Goal: Task Accomplishment & Management: Use online tool/utility

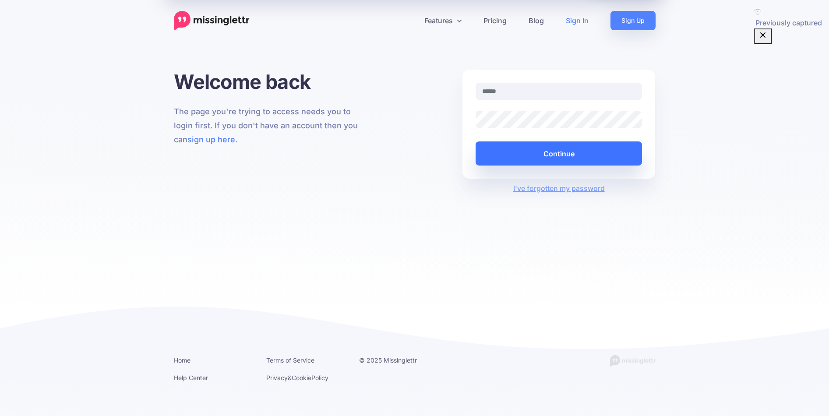
type input "**********"
click at [579, 148] on button "Continue" at bounding box center [559, 153] width 167 height 24
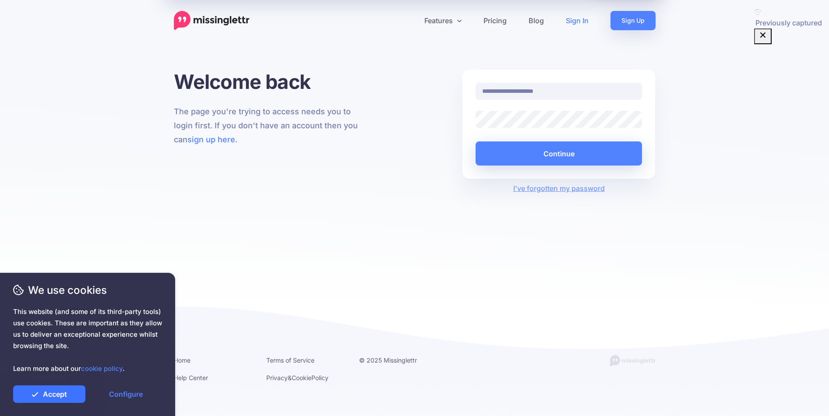
click at [49, 399] on link "Accept" at bounding box center [49, 394] width 72 height 18
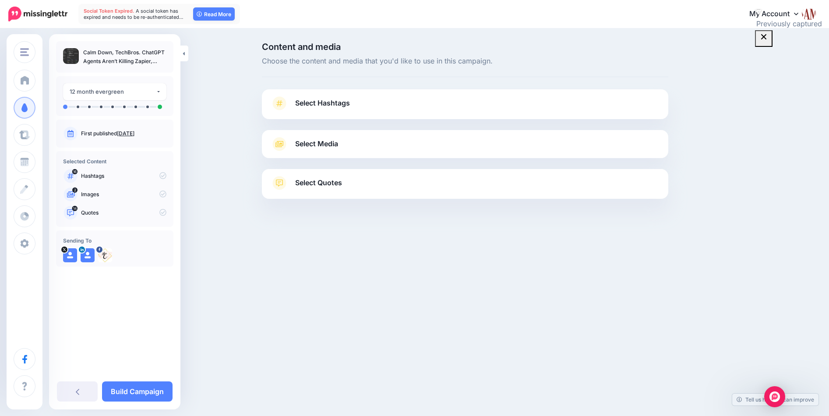
click at [292, 108] on link "Select Hashtags" at bounding box center [465, 107] width 389 height 23
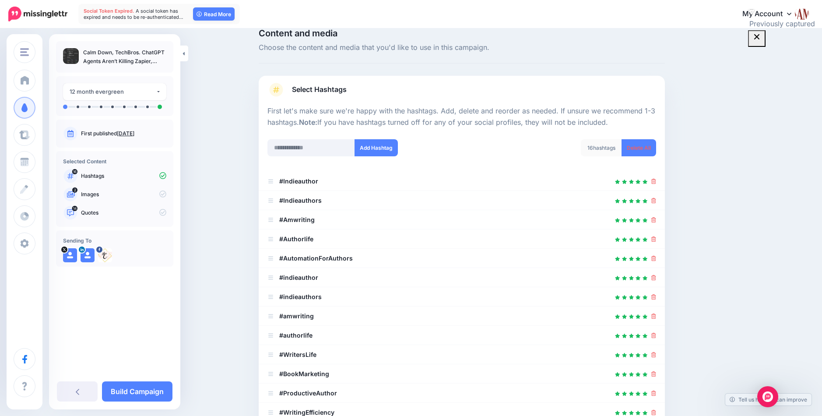
scroll to position [21, 0]
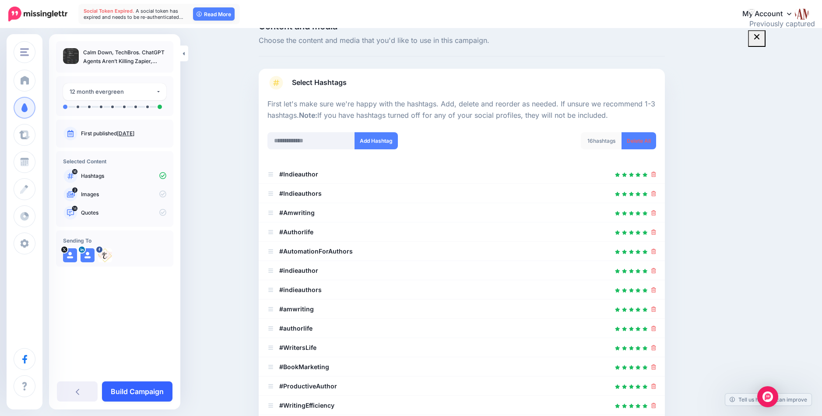
click at [147, 398] on link "Build Campaign" at bounding box center [137, 391] width 71 height 20
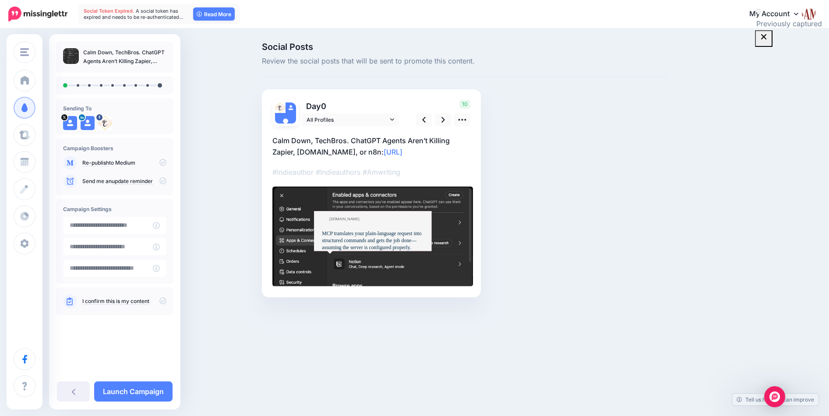
click at [409, 233] on div "MCP translates your plain-language request into structured commands and gets th…" at bounding box center [374, 240] width 105 height 21
type textarea "**********"
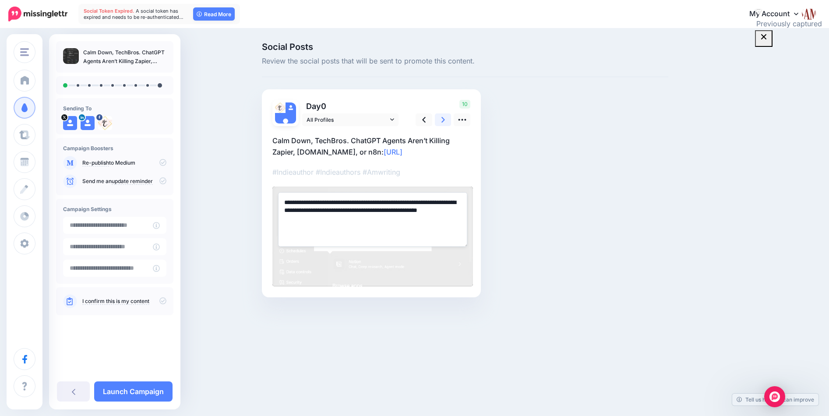
click at [442, 123] on icon at bounding box center [443, 119] width 4 height 9
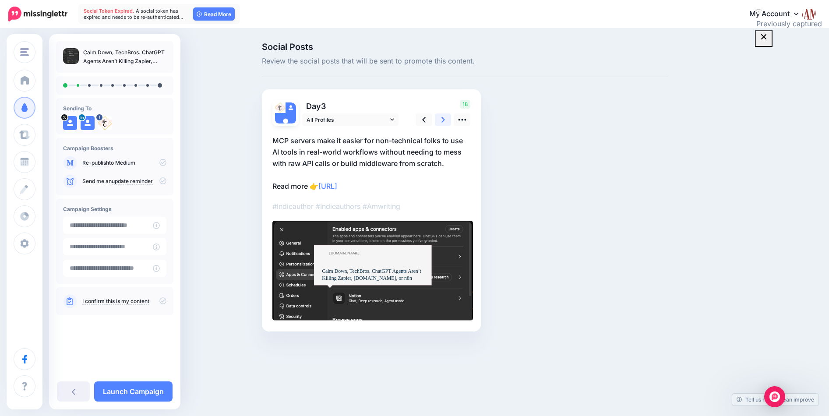
click at [442, 123] on icon at bounding box center [443, 119] width 4 height 9
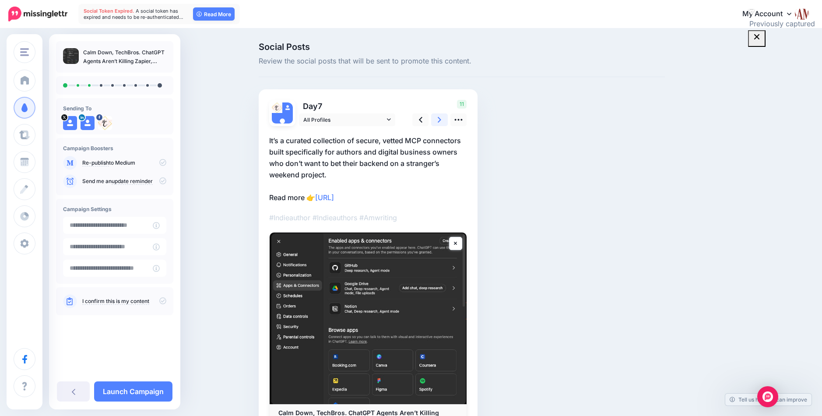
click at [441, 123] on icon at bounding box center [440, 119] width 4 height 9
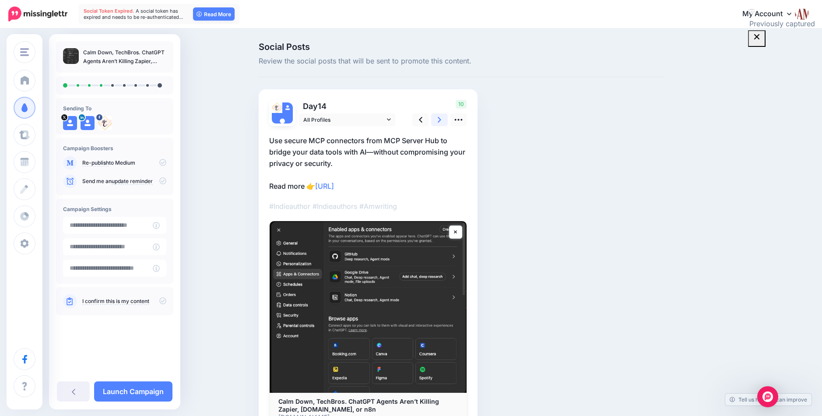
click at [441, 123] on icon at bounding box center [440, 119] width 4 height 9
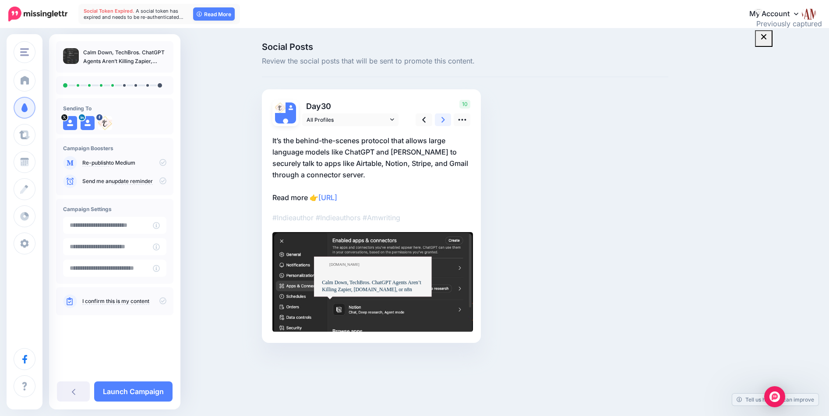
click at [442, 123] on icon at bounding box center [443, 119] width 4 height 9
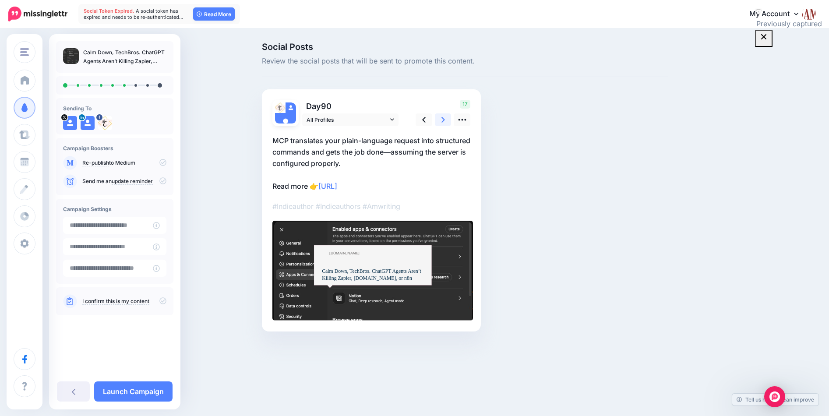
click at [442, 123] on icon at bounding box center [443, 119] width 4 height 9
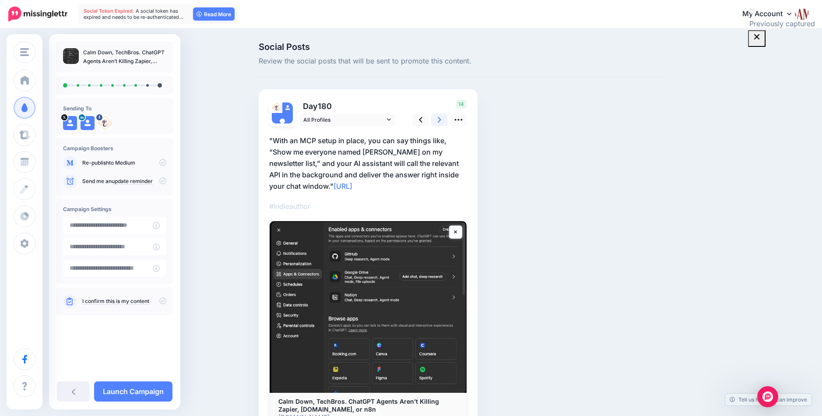
click at [441, 123] on icon at bounding box center [440, 119] width 4 height 9
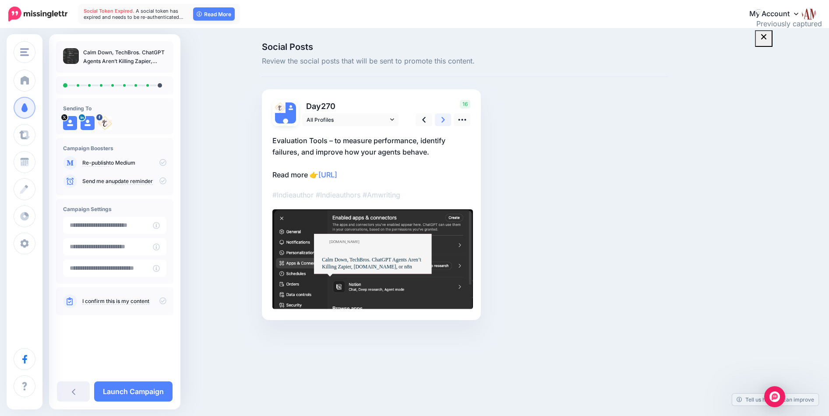
click at [444, 120] on icon at bounding box center [443, 120] width 4 height 6
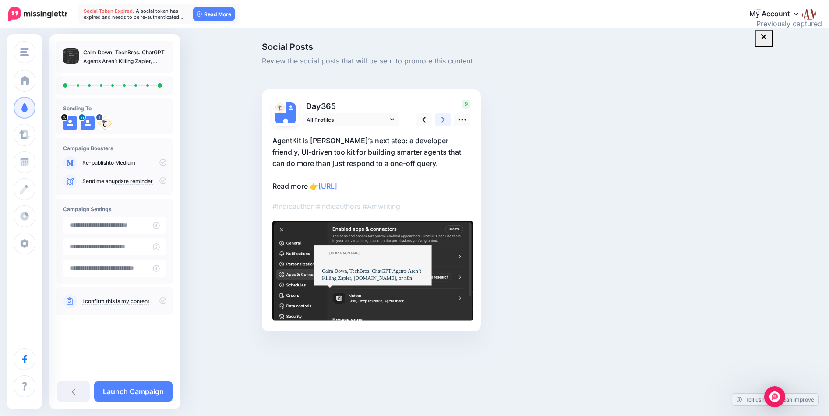
click at [444, 120] on icon at bounding box center [443, 120] width 4 height 6
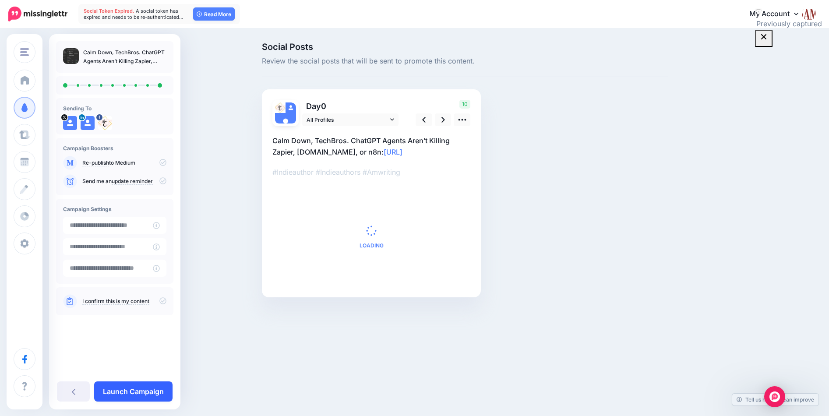
click at [121, 395] on link "Launch Campaign" at bounding box center [133, 391] width 78 height 20
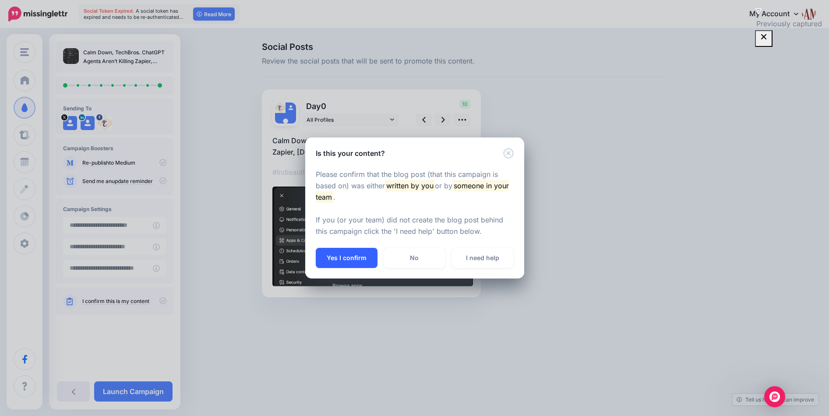
click at [354, 258] on button "Yes I confirm" at bounding box center [347, 258] width 62 height 20
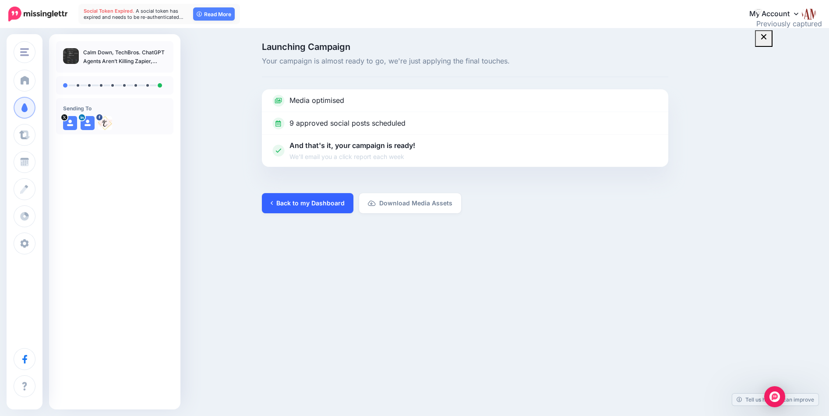
click at [312, 202] on link "Back to my Dashboard" at bounding box center [308, 203] width 92 height 20
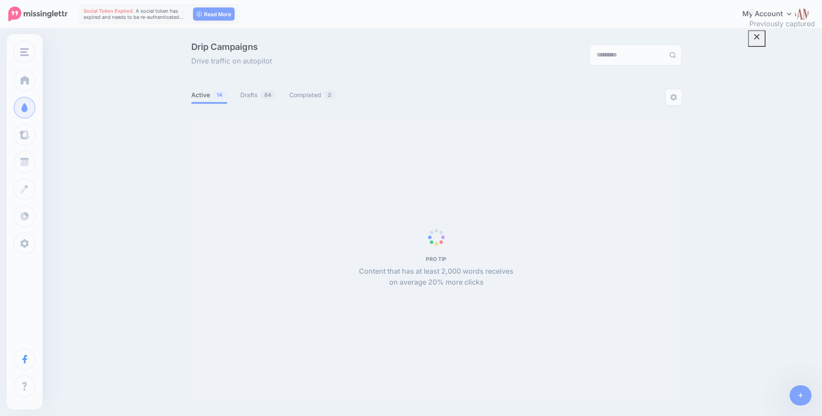
click at [214, 17] on link "Read More" at bounding box center [214, 13] width 42 height 13
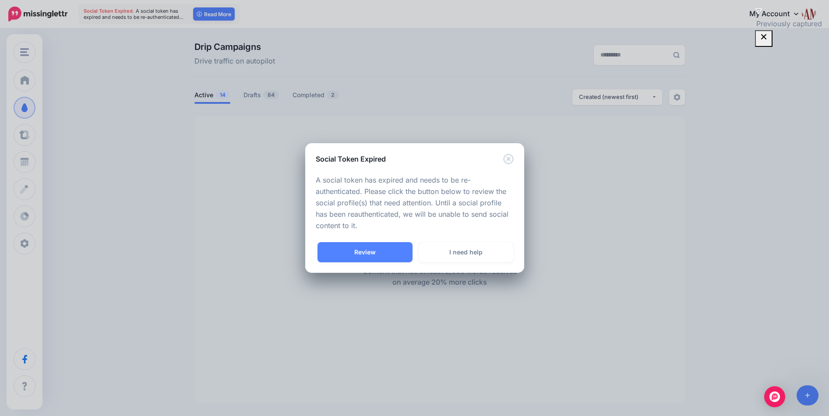
drag, startPoint x: 381, startPoint y: 272, endPoint x: 376, endPoint y: 267, distance: 6.5
click at [380, 272] on div "Got it! Review I need help" at bounding box center [414, 257] width 219 height 31
click at [373, 261] on link "Review" at bounding box center [364, 252] width 95 height 20
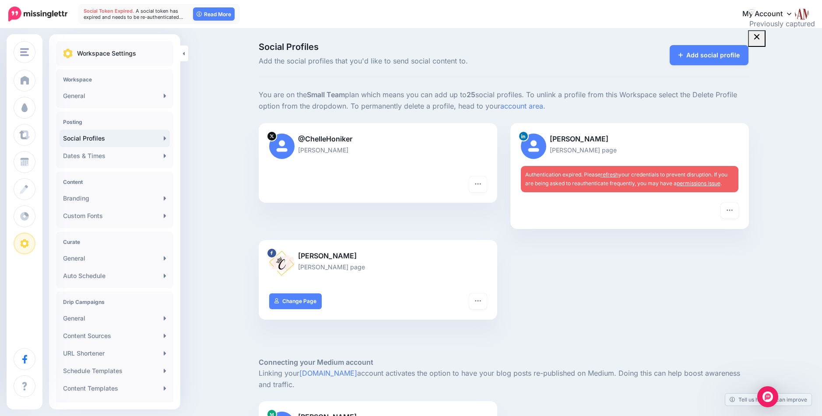
click at [619, 174] on link "refresh" at bounding box center [610, 174] width 18 height 7
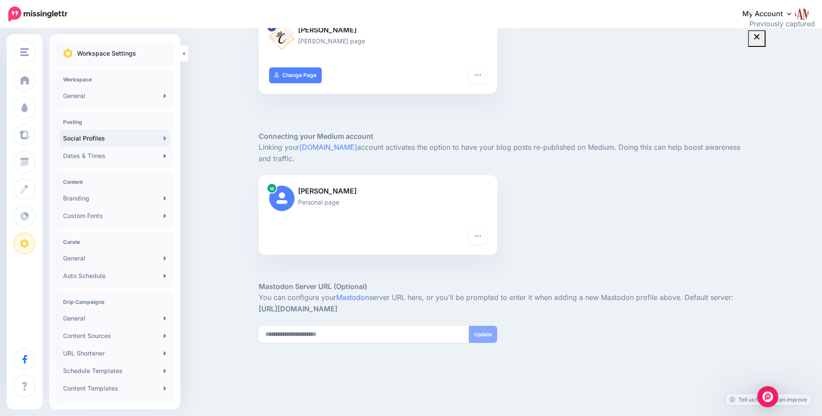
scroll to position [247, 0]
